Goal: Navigation & Orientation: Find specific page/section

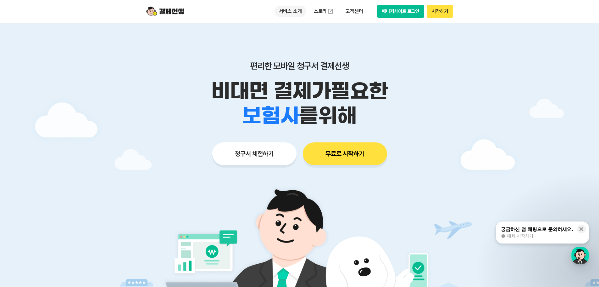
click at [293, 8] on p "서비스 소개" at bounding box center [291, 11] width 32 height 11
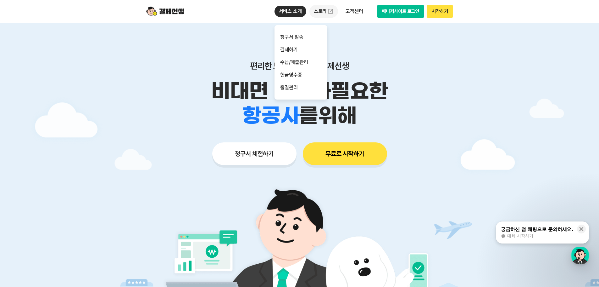
click at [314, 13] on link "스토리" at bounding box center [323, 11] width 29 height 13
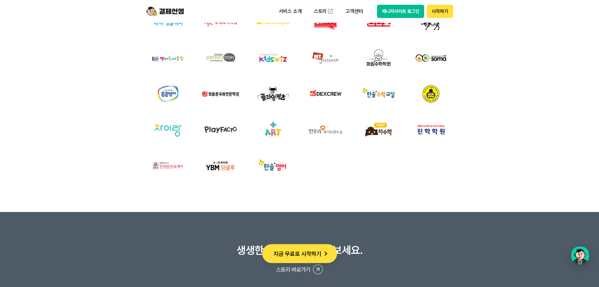
scroll to position [2139, 0]
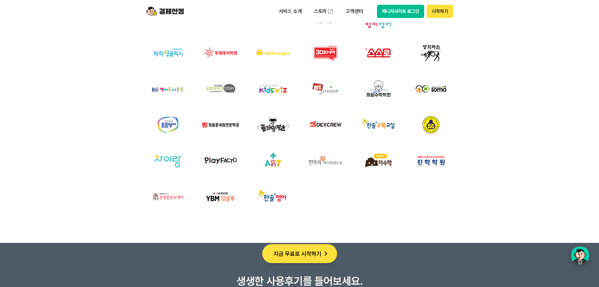
click at [326, 160] on img at bounding box center [325, 161] width 45 height 30
